Goal: Task Accomplishment & Management: Manage account settings

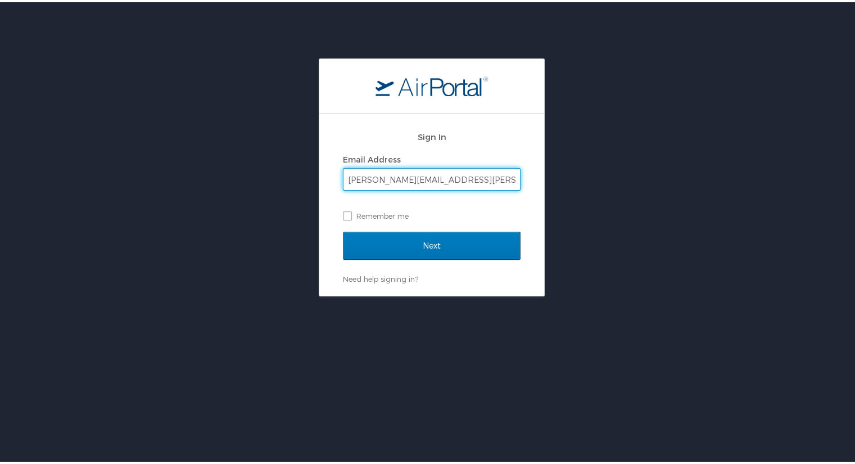
type input "[PERSON_NAME][EMAIL_ADDRESS][PERSON_NAME][DOMAIN_NAME]"
click at [343, 229] on input "Next" at bounding box center [432, 243] width 178 height 28
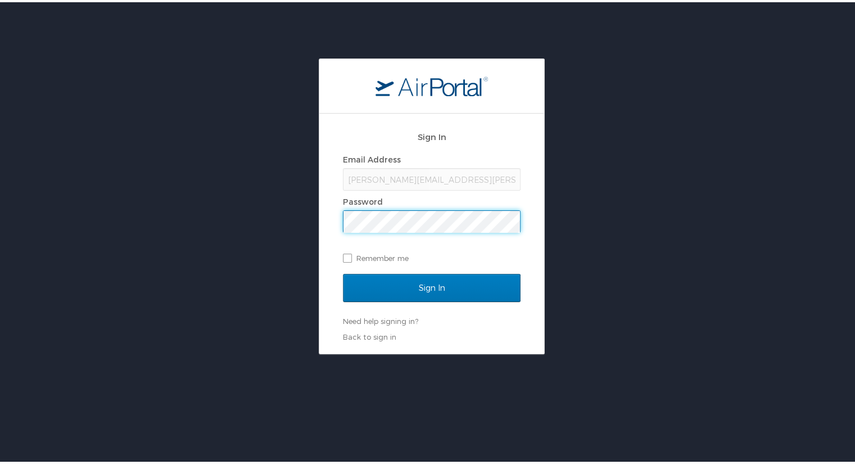
click at [343, 272] on input "Sign In" at bounding box center [432, 286] width 178 height 28
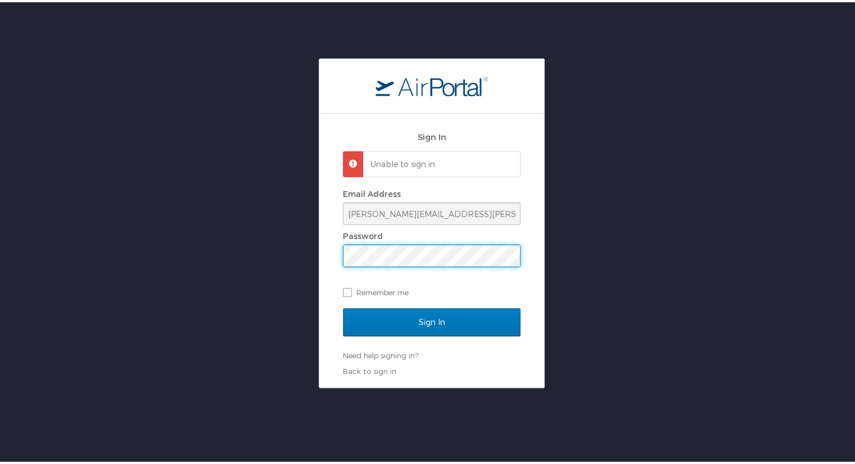
click at [311, 253] on div "Sign In Unable to sign in Email Address [PERSON_NAME][EMAIL_ADDRESS][PERSON_NAM…" at bounding box center [432, 221] width 864 height 330
click at [343, 306] on input "Sign In" at bounding box center [432, 320] width 178 height 28
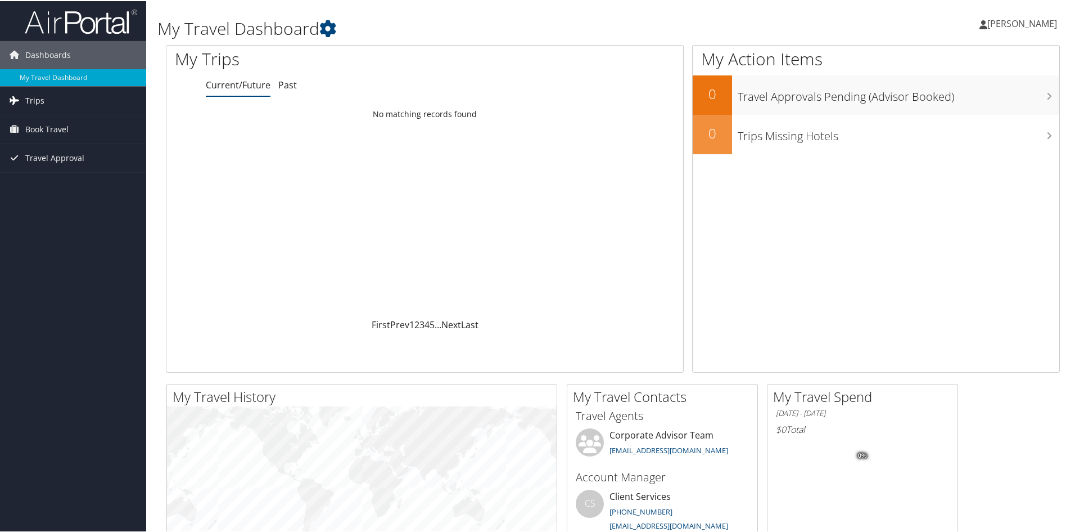
click at [74, 86] on link "Trips" at bounding box center [73, 99] width 146 height 28
click at [750, 250] on div "My Action Items 0 Travel Approvals Pending (Advisor Booked) 0 Trips Missing Hot…" at bounding box center [876, 207] width 368 height 327
